Goal: Contribute content: Add original content to the website for others to see

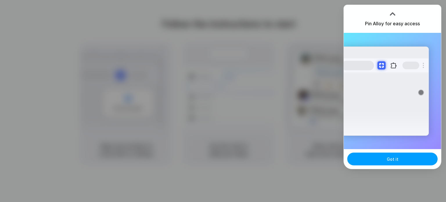
click at [391, 162] on button "Got it" at bounding box center [392, 158] width 90 height 13
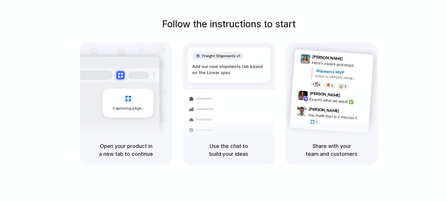
click at [293, 92] on div "Max Meyer 9:42 AM Exactly what we need! ✅" at bounding box center [331, 98] width 80 height 21
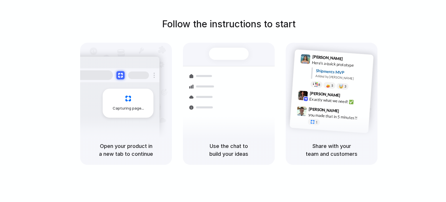
click at [214, 67] on div "Shipments Container from Shanghai 40ft • ETA Dec 28 • In transit Express delive…" at bounding box center [229, 97] width 99 height 101
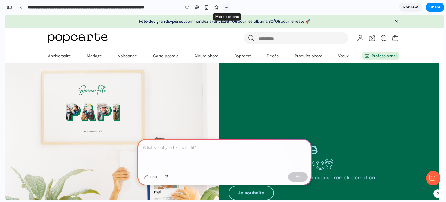
click at [225, 7] on div "button" at bounding box center [226, 7] width 5 height 5
click at [225, 7] on div "Duplicate Delete" at bounding box center [223, 101] width 446 height 202
click at [201, 150] on div at bounding box center [224, 154] width 174 height 31
click at [299, 177] on div "button" at bounding box center [298, 177] width 4 height 4
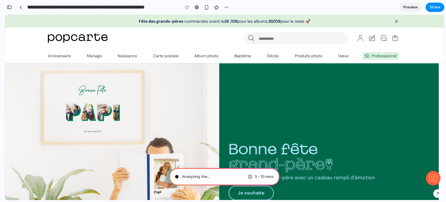
type input "**********"
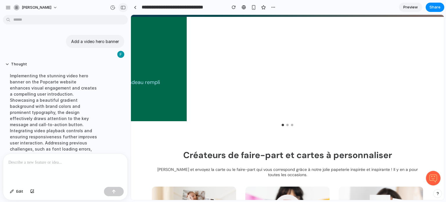
click at [123, 7] on div "button" at bounding box center [123, 8] width 5 height 4
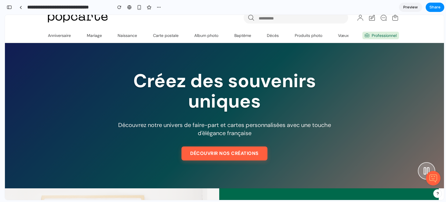
scroll to position [21, 0]
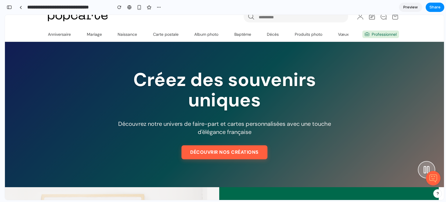
click at [426, 169] on div at bounding box center [433, 172] width 15 height 27
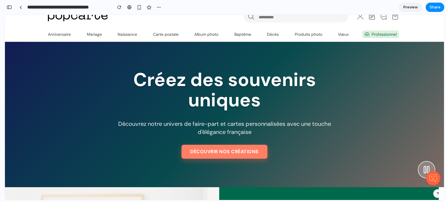
click at [247, 154] on button "Découvrir nos créations" at bounding box center [225, 152] width 86 height 14
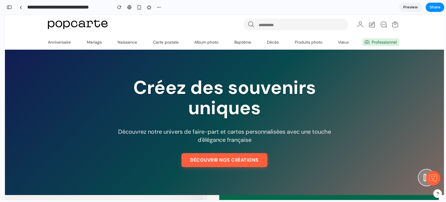
scroll to position [10, 0]
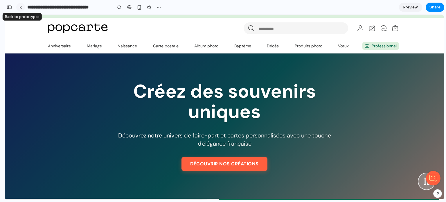
click at [22, 10] on link at bounding box center [20, 7] width 9 height 9
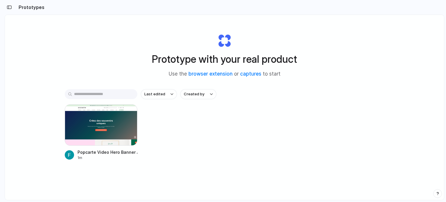
click at [22, 10] on h2 "Prototypes" at bounding box center [30, 7] width 28 height 7
click at [9, 10] on button "button" at bounding box center [9, 7] width 9 height 9
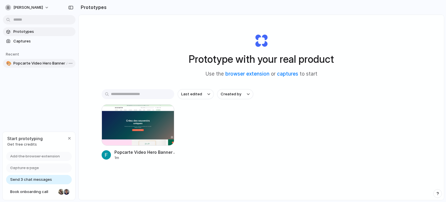
click at [36, 67] on link "🎨 Popcarte Video Hero Banner Addition" at bounding box center [39, 63] width 73 height 9
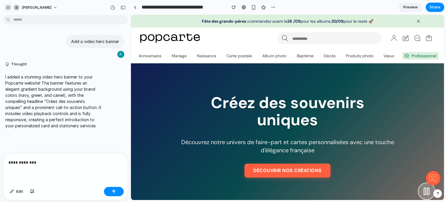
click at [8, 7] on div "button" at bounding box center [8, 7] width 5 height 5
click at [136, 8] on div at bounding box center [135, 7] width 3 height 3
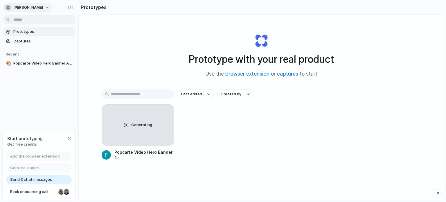
click at [52, 6] on button "[PERSON_NAME]" at bounding box center [27, 7] width 49 height 9
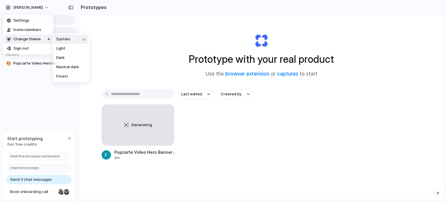
click at [236, 21] on div "Settings Invite members Change theme Sign out" at bounding box center [223, 101] width 446 height 202
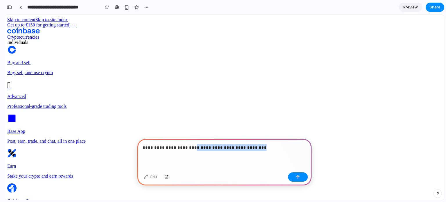
drag, startPoint x: 253, startPoint y: 146, endPoint x: 186, endPoint y: 146, distance: 66.8
click at [186, 146] on p "**********" at bounding box center [223, 147] width 161 height 7
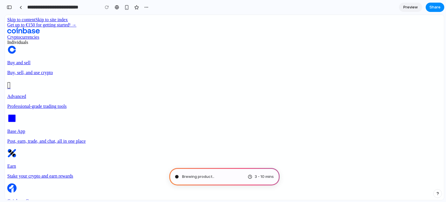
type input "**********"
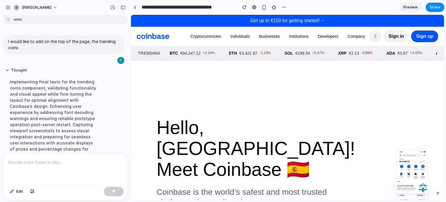
scroll to position [96, 0]
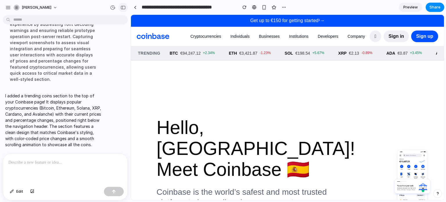
click at [124, 8] on div "button" at bounding box center [123, 8] width 5 height 4
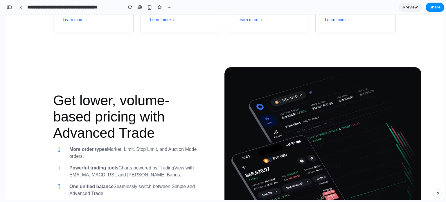
scroll to position [0, 0]
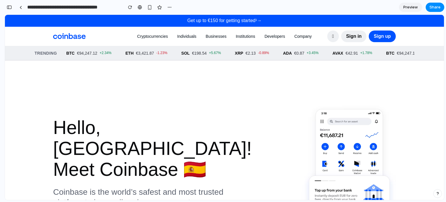
drag, startPoint x: 441, startPoint y: 30, endPoint x: 450, endPoint y: 38, distance: 12.5
click at [411, 8] on span "Preview" at bounding box center [410, 7] width 15 height 6
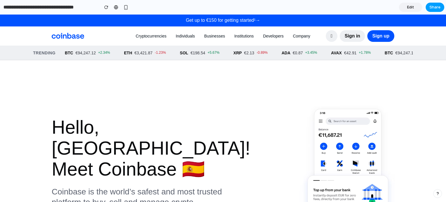
click at [431, 8] on span "Share" at bounding box center [435, 7] width 11 height 6
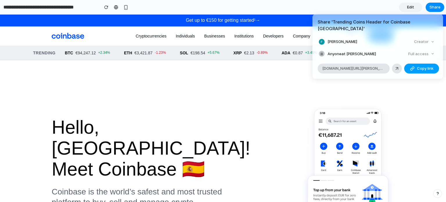
click at [419, 66] on span "Copy link" at bounding box center [425, 69] width 17 height 6
